Goal: Register for event/course

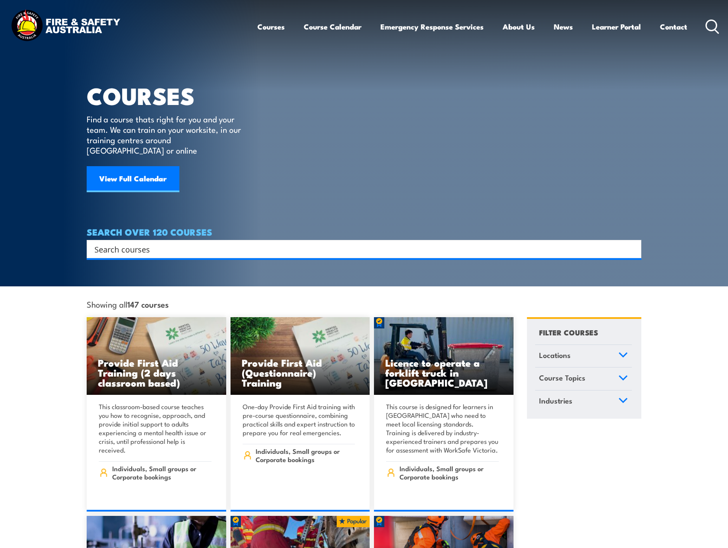
click at [593, 346] on link "Locations" at bounding box center [583, 356] width 97 height 23
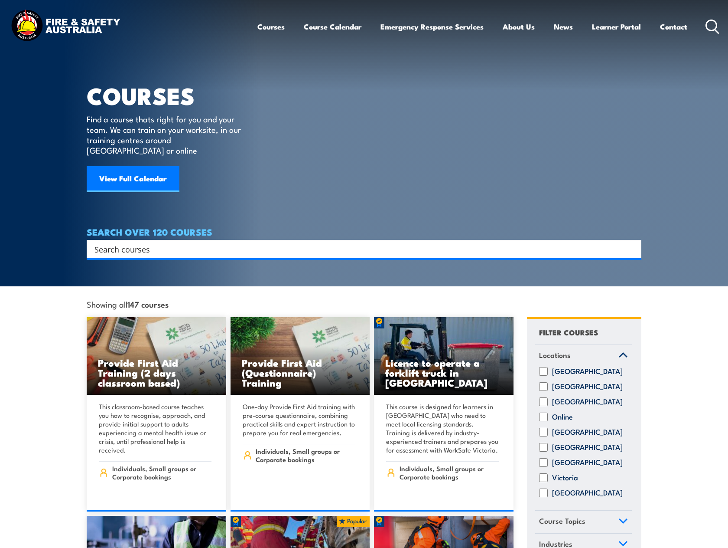
click at [545, 400] on input "[GEOGRAPHIC_DATA]" at bounding box center [543, 401] width 9 height 9
checkbox input "true"
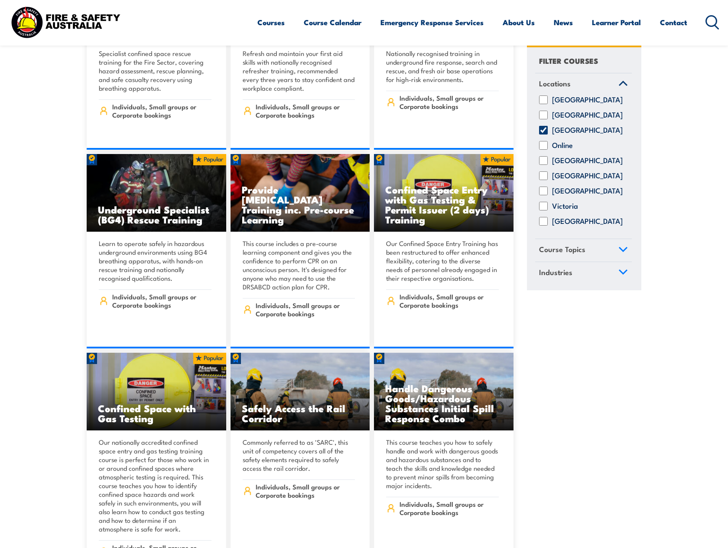
scroll to position [650, 0]
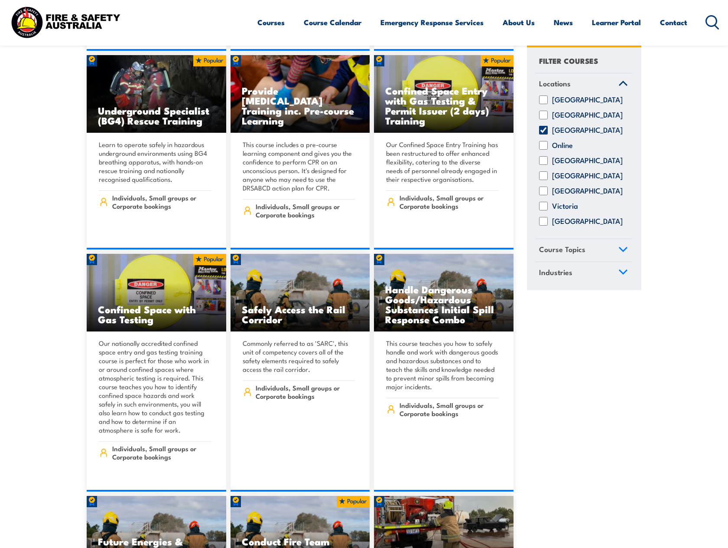
click at [602, 275] on link "Industries" at bounding box center [583, 273] width 97 height 23
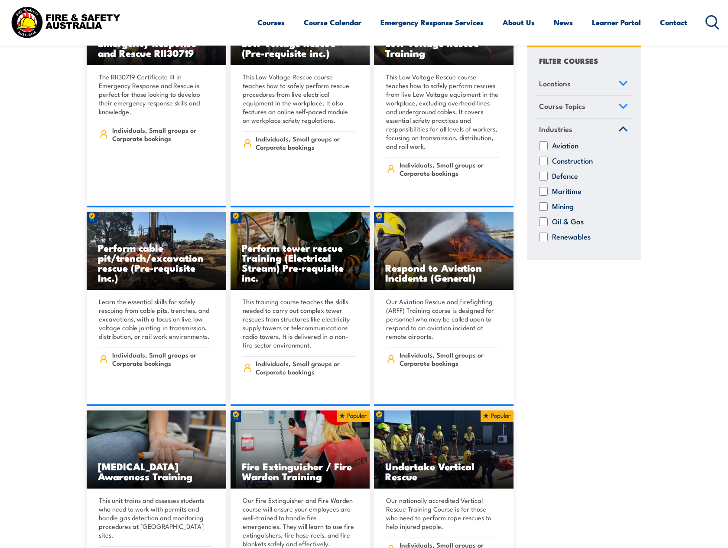
scroll to position [1821, 0]
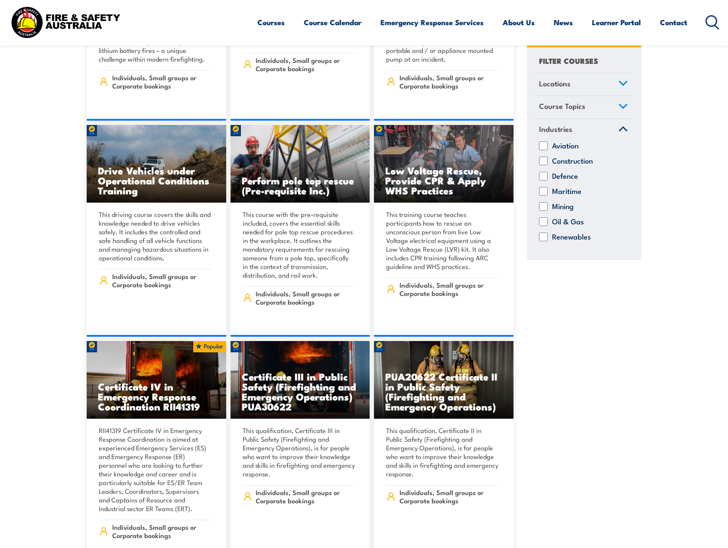
drag, startPoint x: 655, startPoint y: 437, endPoint x: 636, endPoint y: 284, distance: 153.9
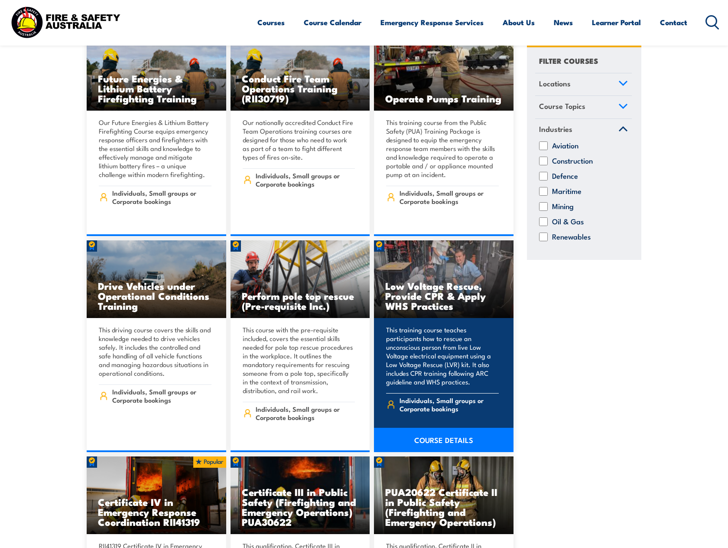
click at [444, 427] on link "COURSE DETAILS" at bounding box center [444, 439] width 140 height 24
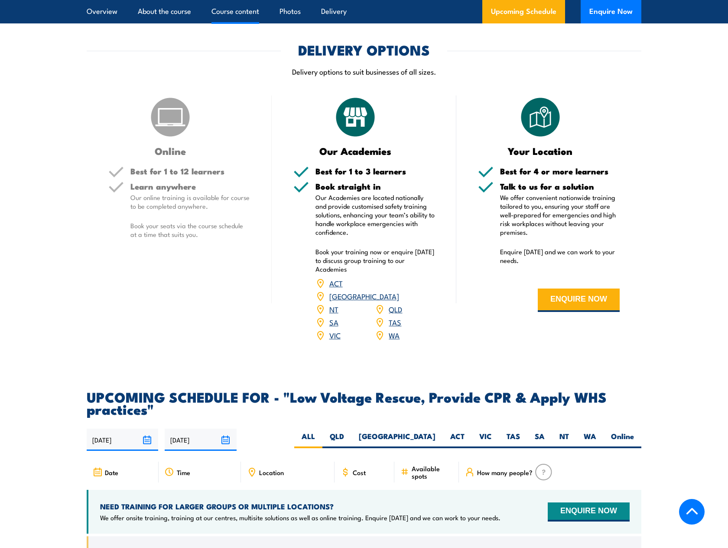
scroll to position [1257, 0]
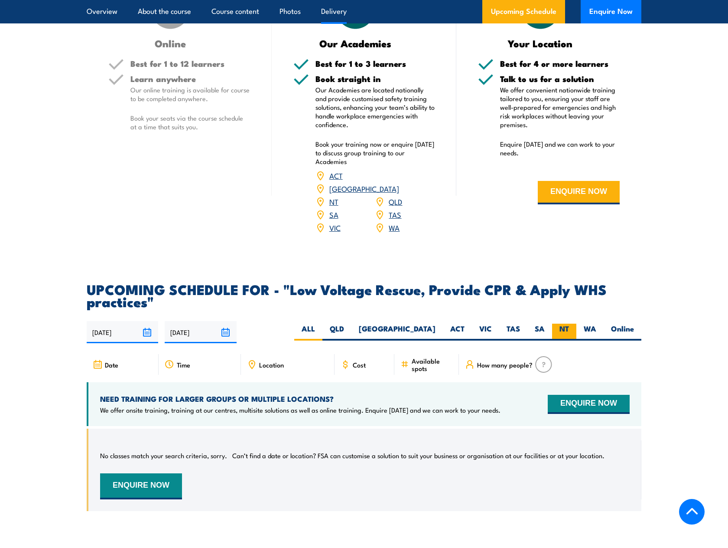
click at [556, 338] on label "NT" at bounding box center [564, 331] width 24 height 17
click at [569, 329] on input "NT" at bounding box center [572, 326] width 6 height 6
radio input "true"
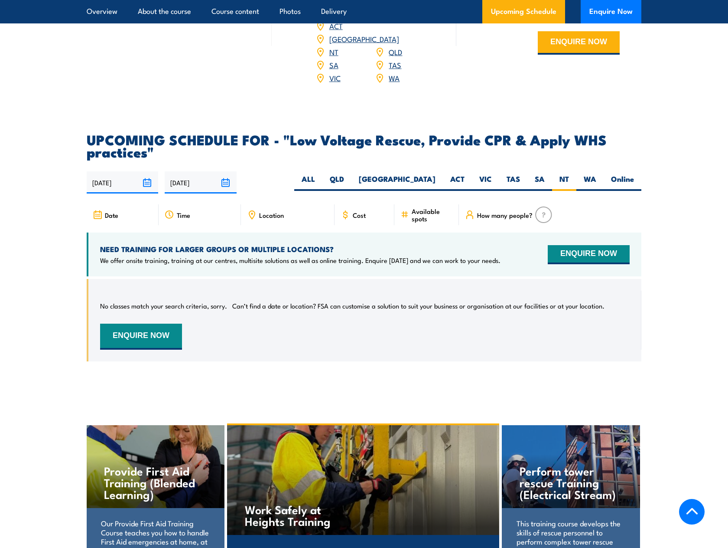
scroll to position [1374, 0]
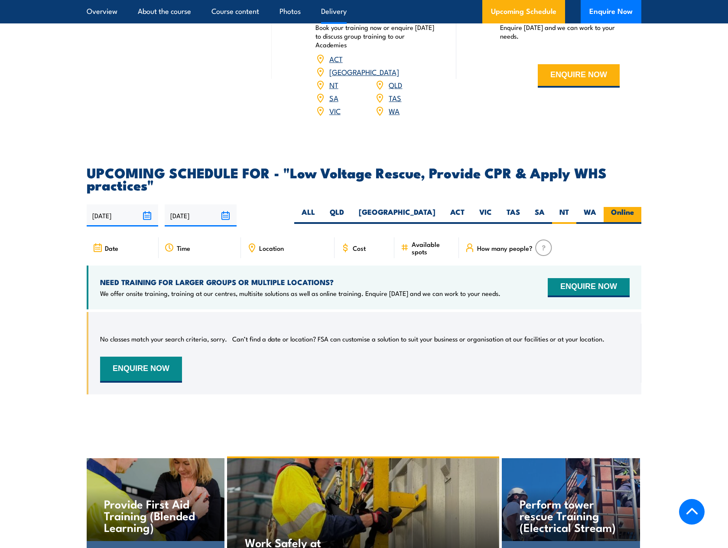
click at [620, 224] on label "Online" at bounding box center [623, 215] width 38 height 17
click at [634, 212] on input "Online" at bounding box center [637, 210] width 6 height 6
radio input "true"
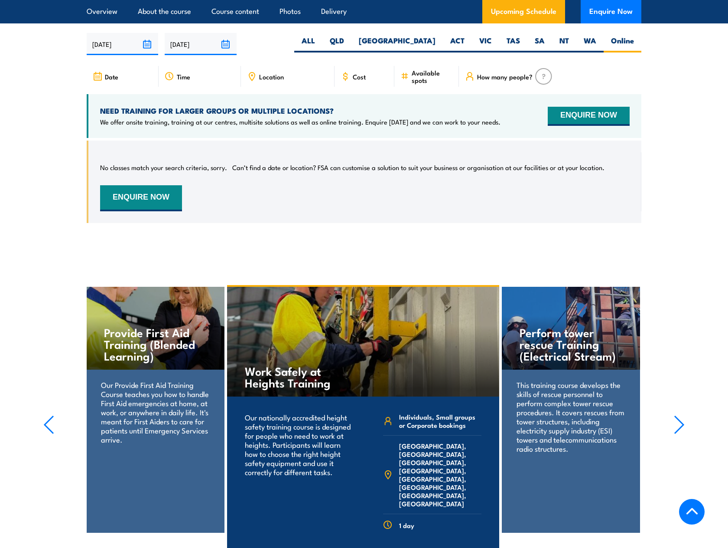
scroll to position [1547, 0]
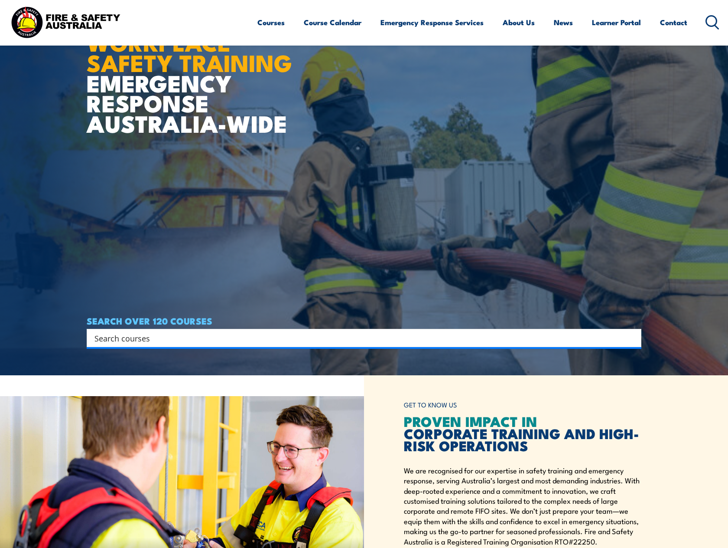
scroll to position [260, 0]
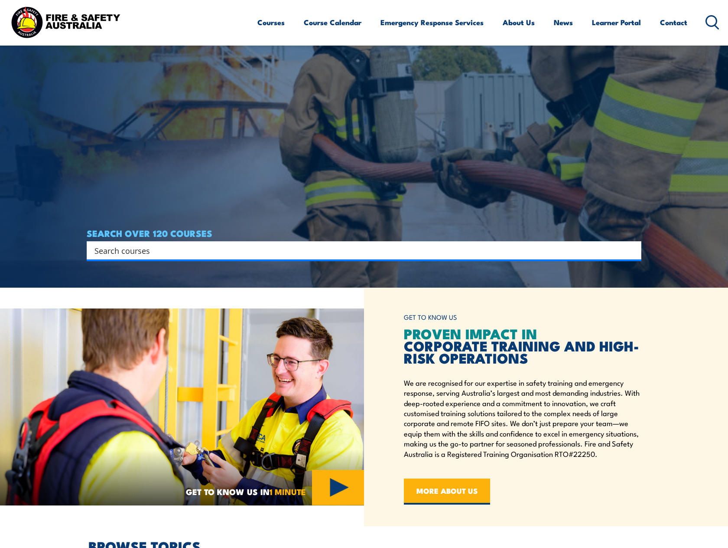
click at [187, 261] on article "WORKPLACE SAFETY TRAINING EMERGENCY RESPONSE [GEOGRAPHIC_DATA]-WIDE SEARCH OVER…" at bounding box center [364, 14] width 555 height 548
click at [176, 252] on input "Search input" at bounding box center [359, 250] width 528 height 13
type input "lvr"
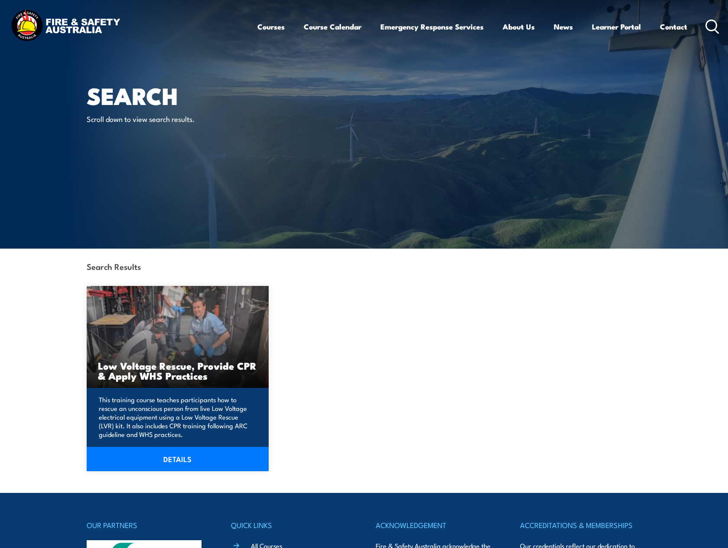
click at [180, 457] on link "DETAILS" at bounding box center [178, 459] width 182 height 24
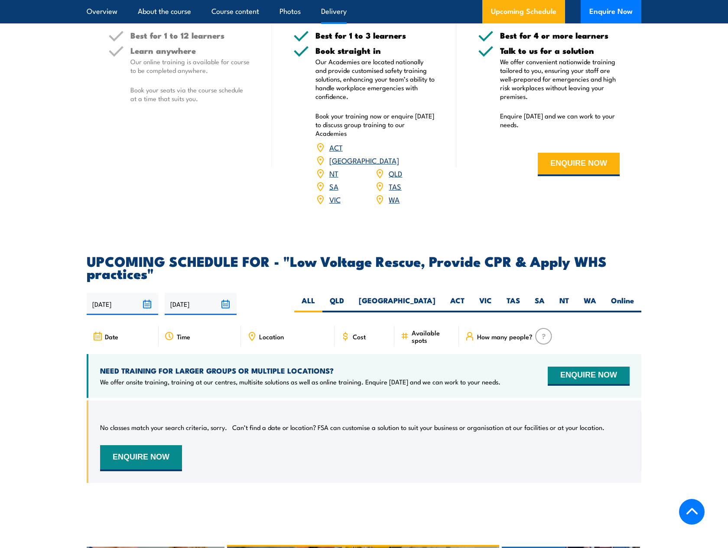
scroll to position [1301, 0]
